Goal: Information Seeking & Learning: Learn about a topic

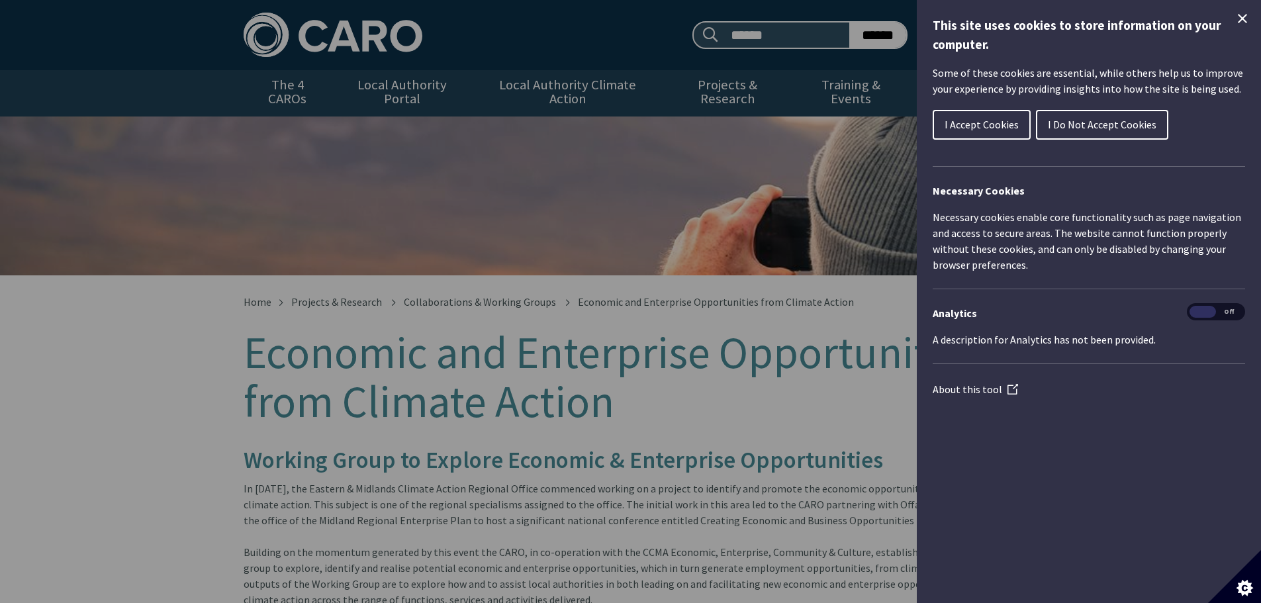
click at [968, 124] on span "I Accept Cookies" at bounding box center [982, 124] width 74 height 13
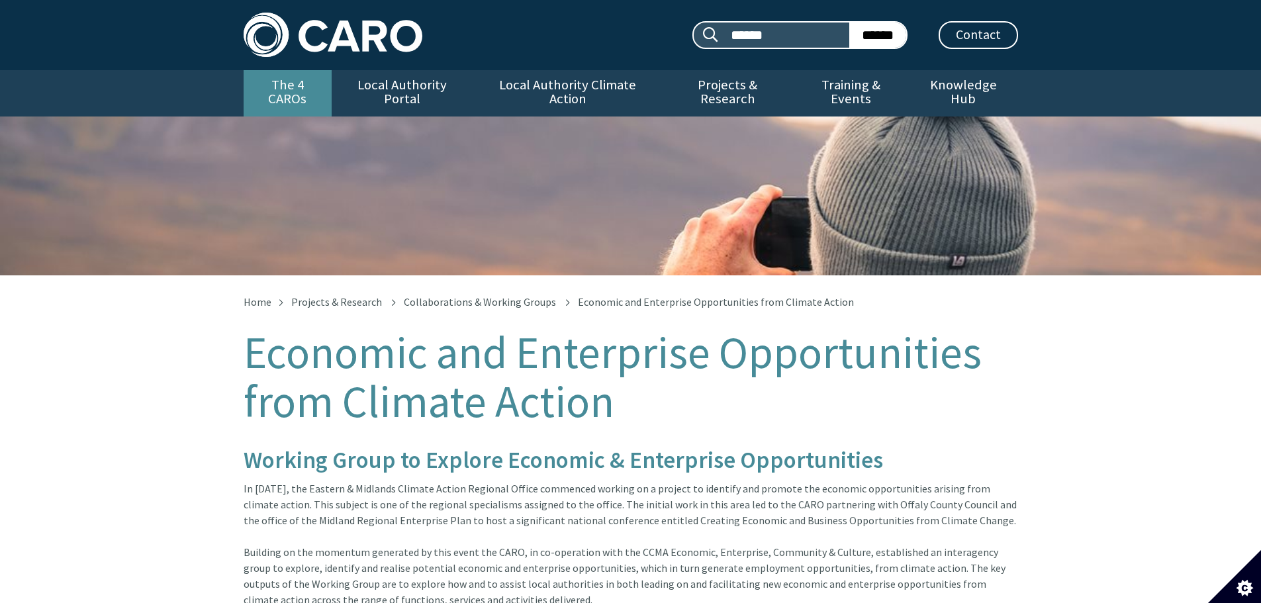
click at [292, 87] on link "The 4 CAROs" at bounding box center [288, 93] width 88 height 46
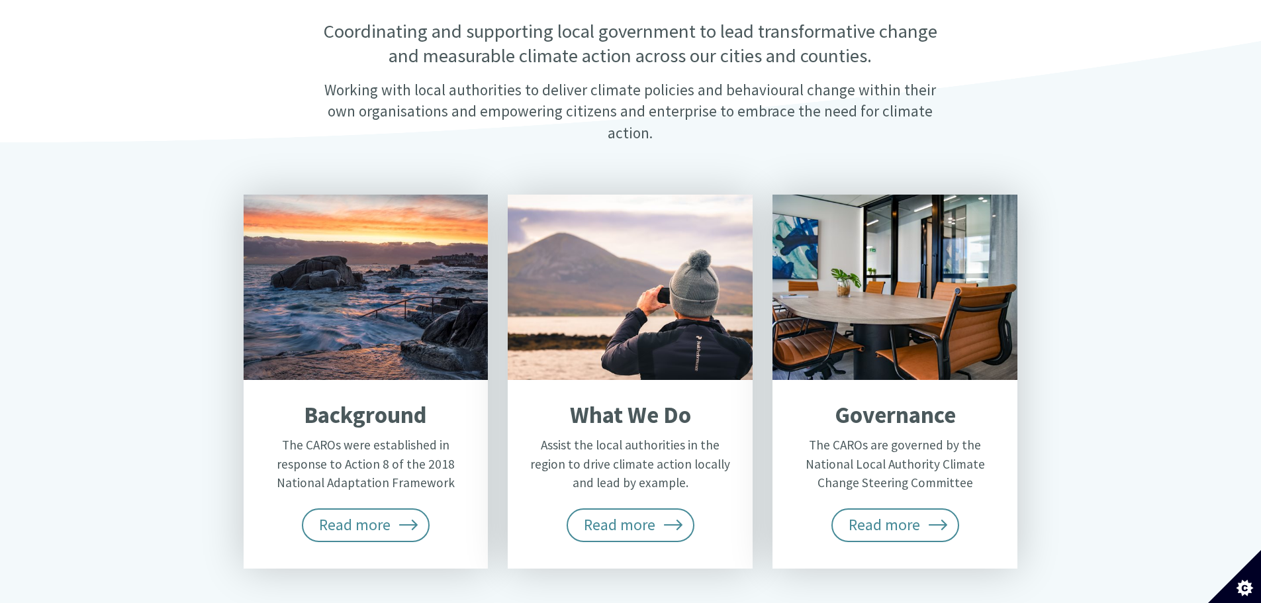
scroll to position [397, 0]
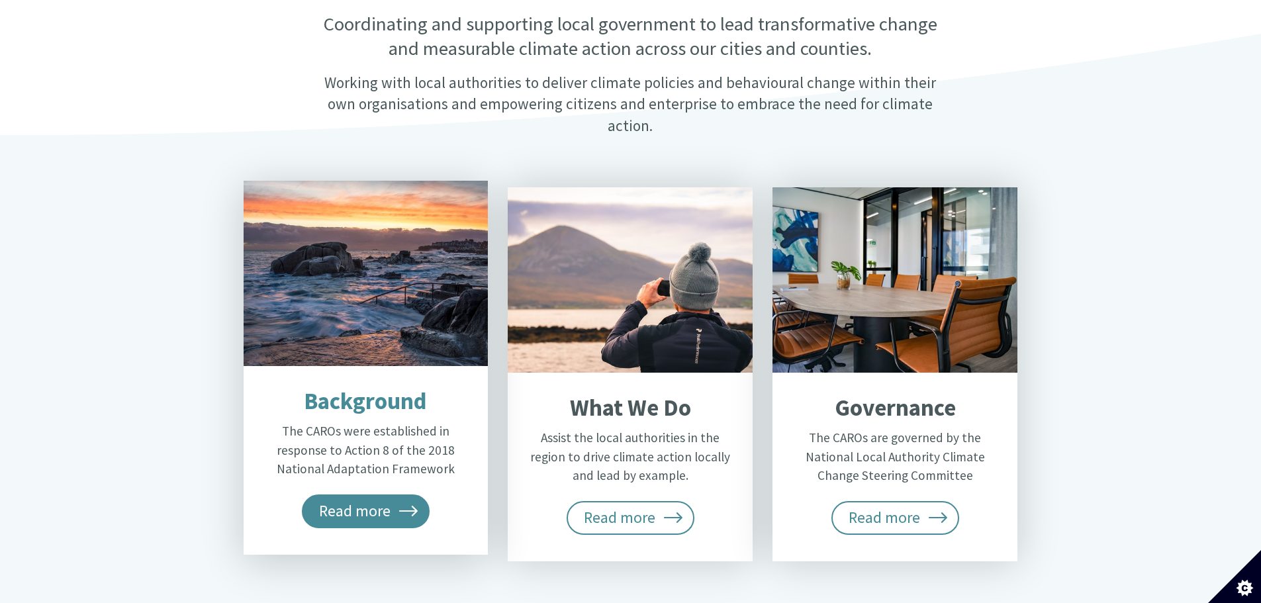
click at [371, 494] on span "Read more" at bounding box center [366, 510] width 128 height 33
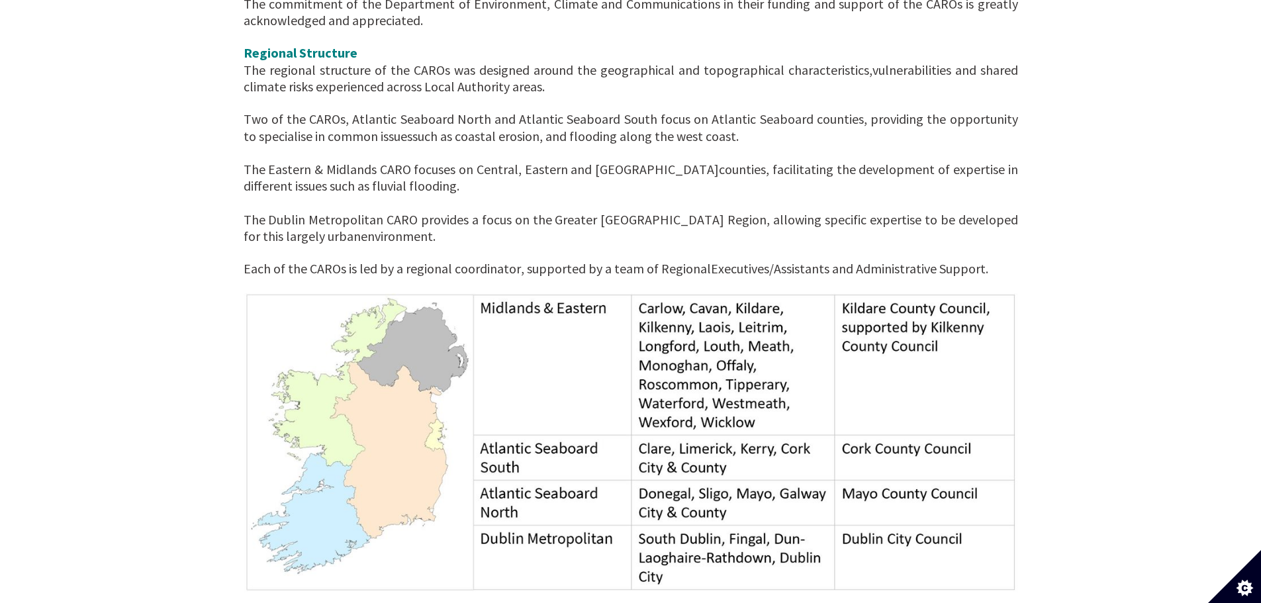
scroll to position [328, 0]
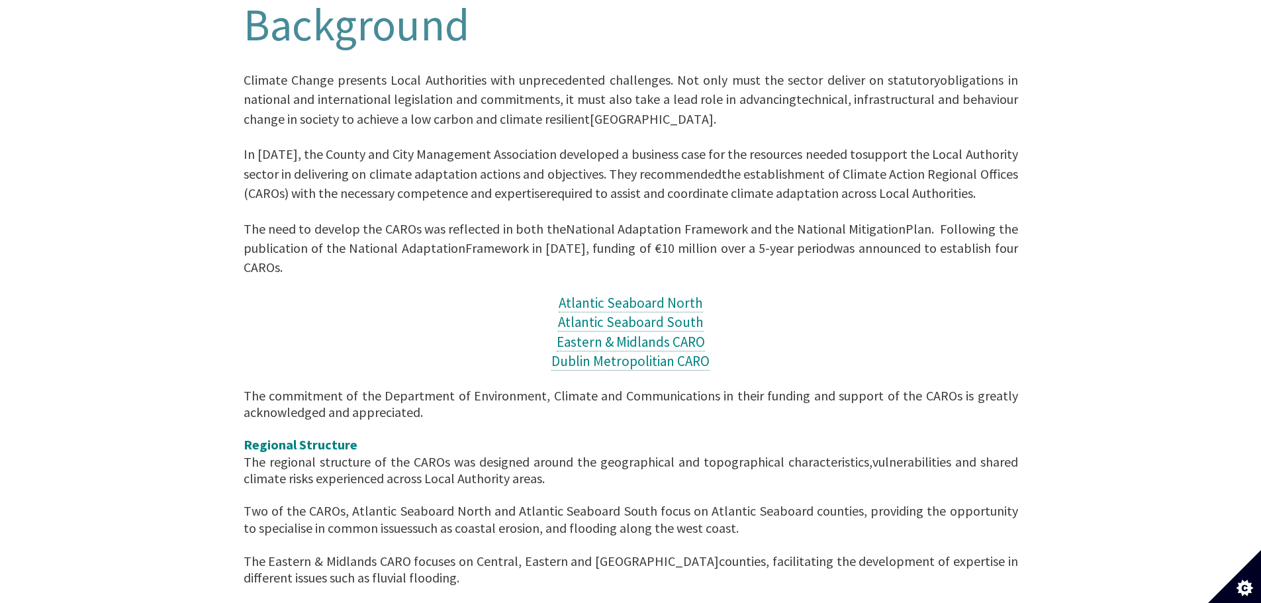
click at [390, 220] on span "The need to develop the CAROs was reflected in both the" at bounding box center [405, 228] width 322 height 17
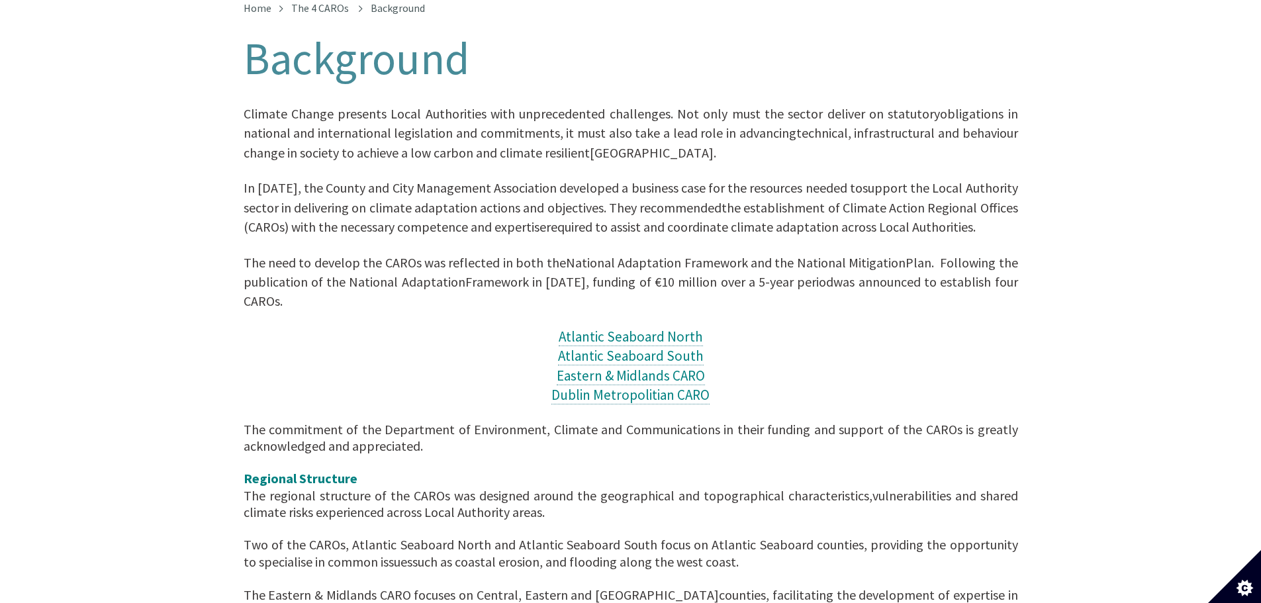
scroll to position [261, 0]
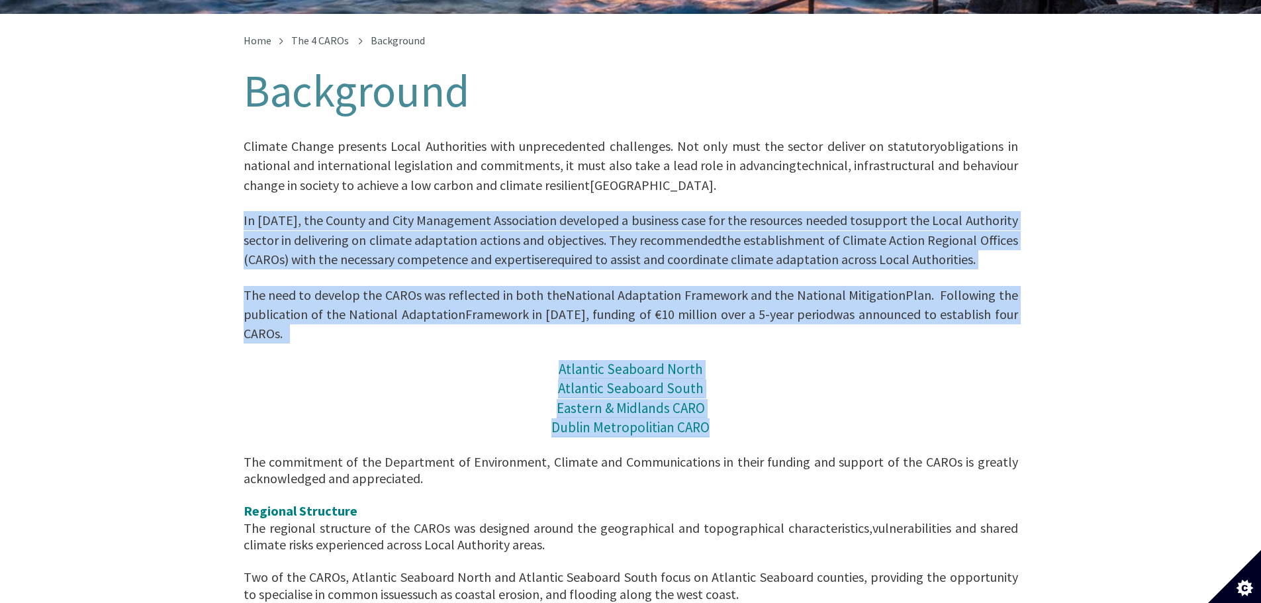
drag, startPoint x: 244, startPoint y: 207, endPoint x: 743, endPoint y: 409, distance: 539.0
copy article "In 2017, the County and City Management Association developed a business case f…"
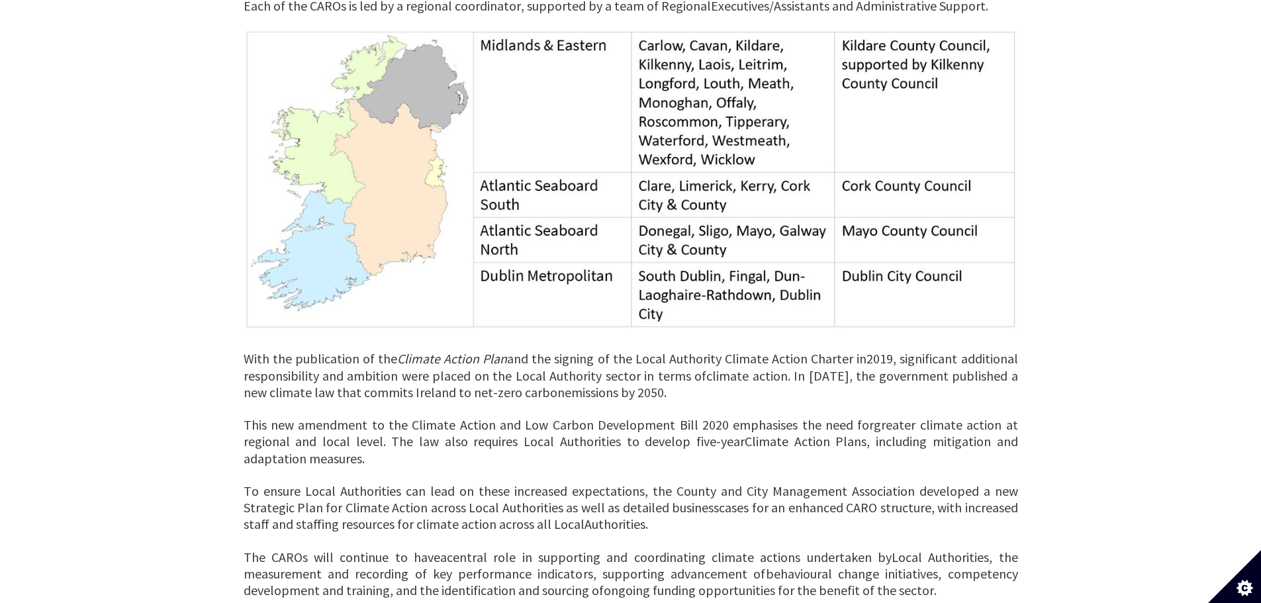
scroll to position [857, 0]
